Goal: Check status: Check status

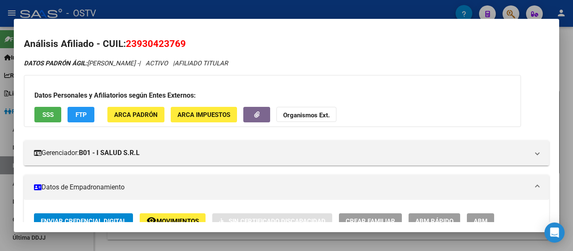
scroll to position [456, 0]
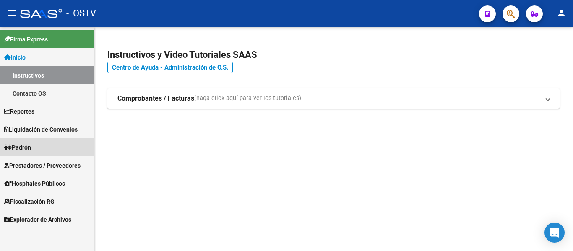
click at [31, 147] on span "Padrón" at bounding box center [17, 147] width 27 height 9
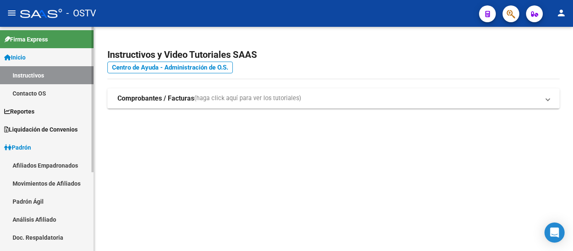
click at [28, 200] on link "Padrón Ágil" at bounding box center [47, 202] width 94 height 18
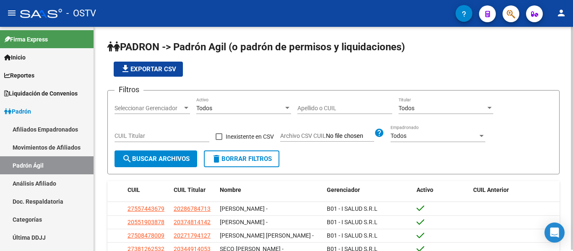
click at [330, 107] on input "Apellido o CUIL" at bounding box center [344, 108] width 95 height 7
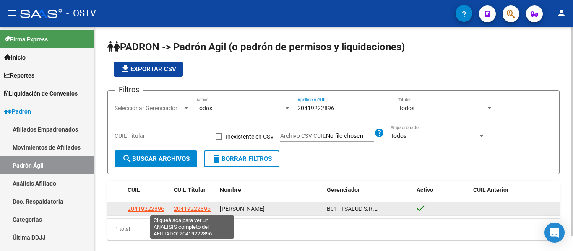
type input "20419222896"
click at [192, 212] on span "20419222896" at bounding box center [192, 209] width 37 height 7
type textarea "20419222896"
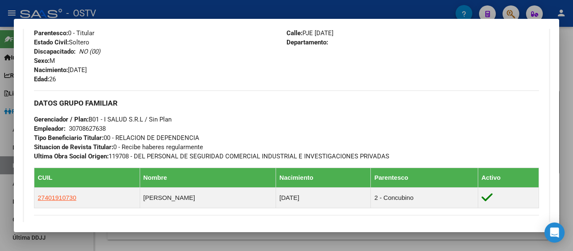
scroll to position [456, 0]
